Goal: Task Accomplishment & Management: Manage account settings

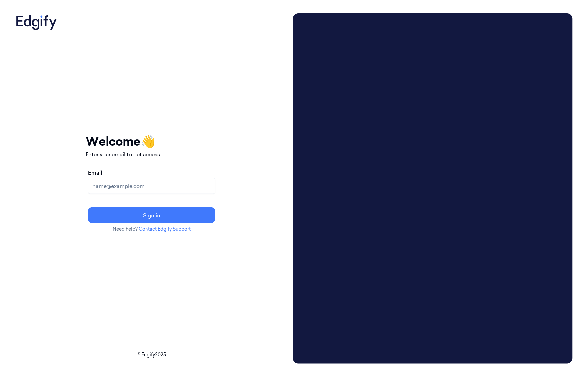
click at [119, 186] on input "Email" at bounding box center [151, 186] width 127 height 16
click at [121, 196] on div "Email Sign in" at bounding box center [152, 196] width 133 height 60
click at [121, 187] on input "Email" at bounding box center [151, 186] width 127 height 16
type input "ciarank@edgify.ai"
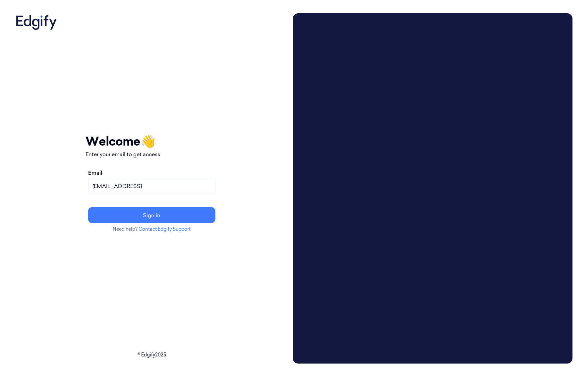
click at [88, 207] on button "Sign in" at bounding box center [151, 215] width 127 height 16
